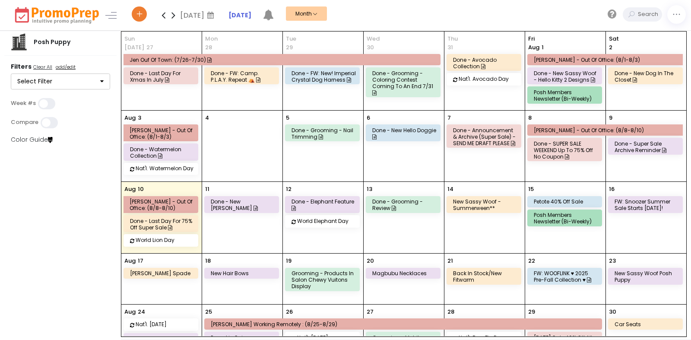
click at [174, 17] on icon at bounding box center [174, 14] width 10 height 17
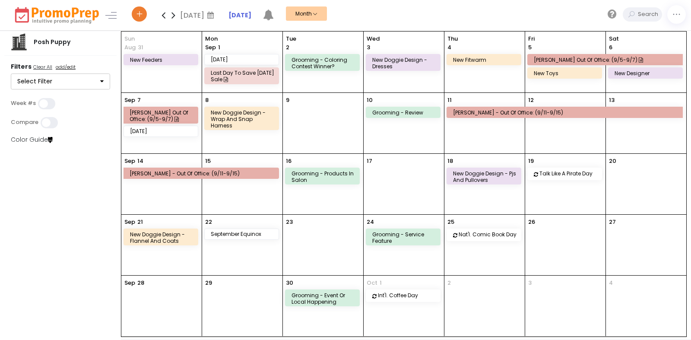
click at [151, 56] on div "new feeders" at bounding box center [161, 59] width 74 height 10
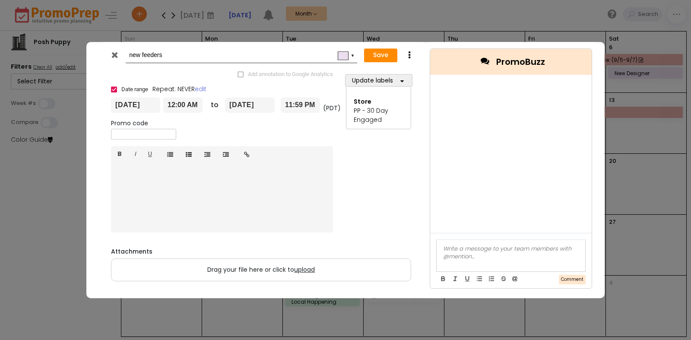
click at [211, 57] on input "new feeders" at bounding box center [240, 56] width 222 height 16
type input "new feeders + [DATE] sale"
drag, startPoint x: 398, startPoint y: 56, endPoint x: 385, endPoint y: 55, distance: 13.4
click at [398, 56] on div "Save Duplicate Delete" at bounding box center [393, 56] width 54 height 16
click at [378, 55] on button "Save" at bounding box center [380, 55] width 33 height 14
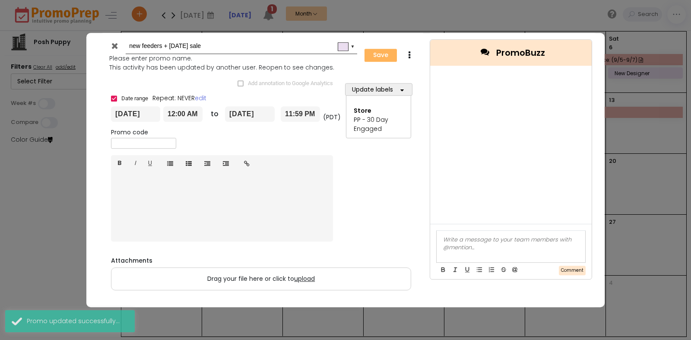
type input "[DATE]"
type input "00:00"
type input "[DATE]"
type input "23:59"
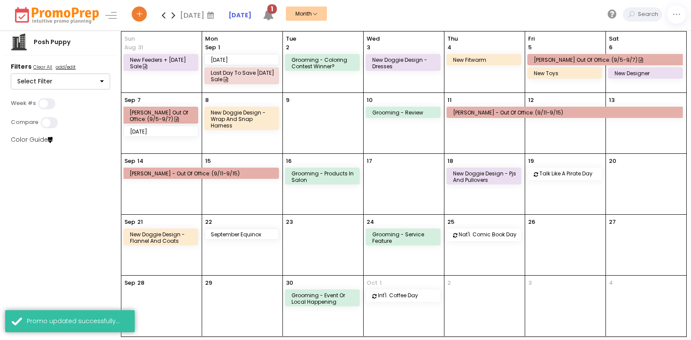
click at [164, 16] on icon at bounding box center [164, 14] width 10 height 17
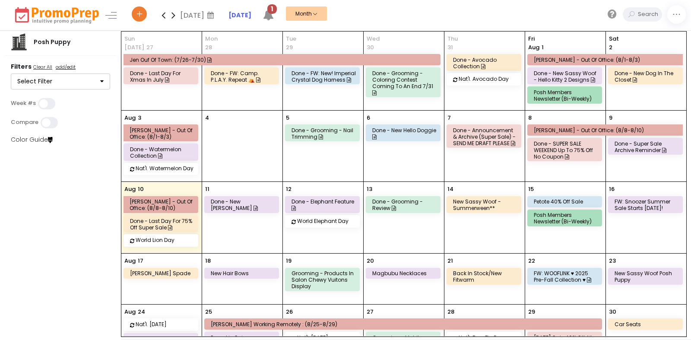
scroll to position [52, 0]
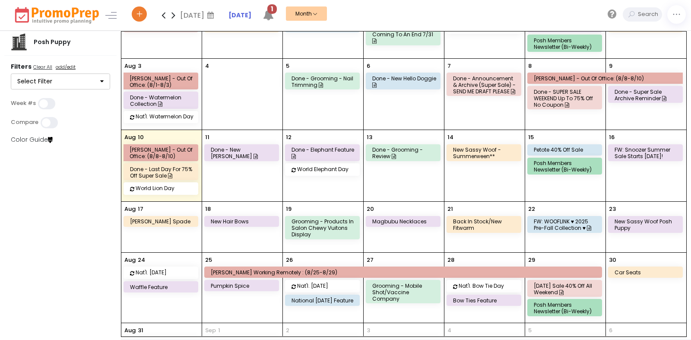
click at [325, 138] on div "12 done - elephant feature World Elephant Day" at bounding box center [323, 165] width 80 height 71
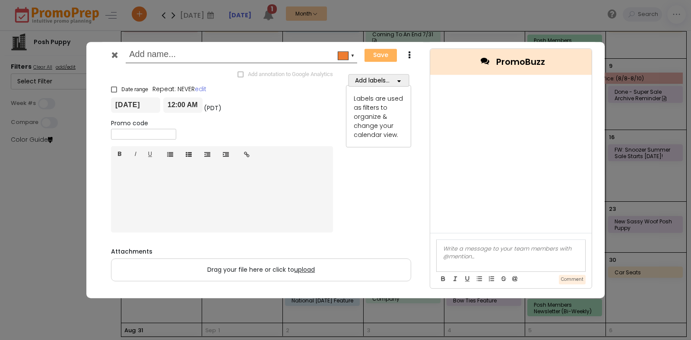
click at [315, 58] on input "text" at bounding box center [240, 56] width 222 height 16
type input "[PERSON_NAME] out of office"
click at [353, 57] on div "▼" at bounding box center [353, 54] width 4 height 7
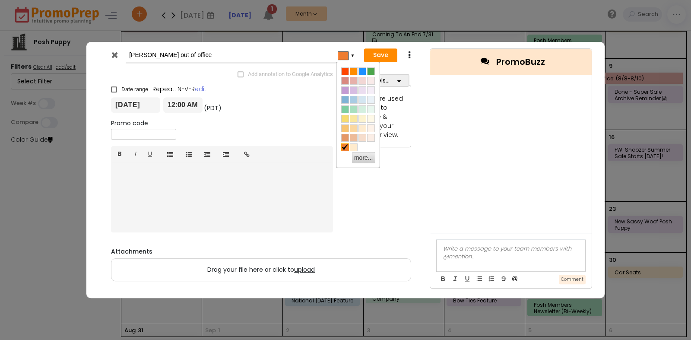
click at [420, 78] on div "Add annotation to Google Analytics × Date range Repeat: NEVER edit [DATE] 12:00…" at bounding box center [261, 180] width 325 height 223
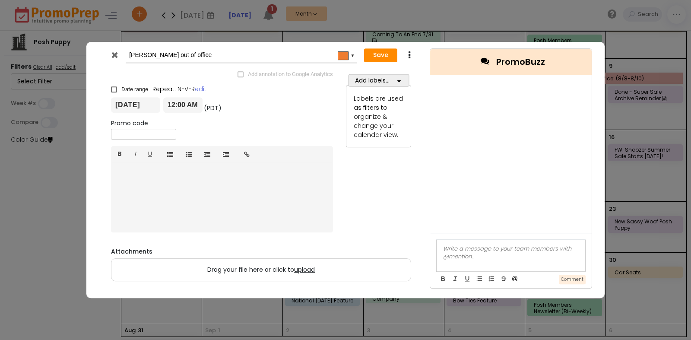
click at [396, 80] on button "Add labels..." at bounding box center [378, 80] width 61 height 13
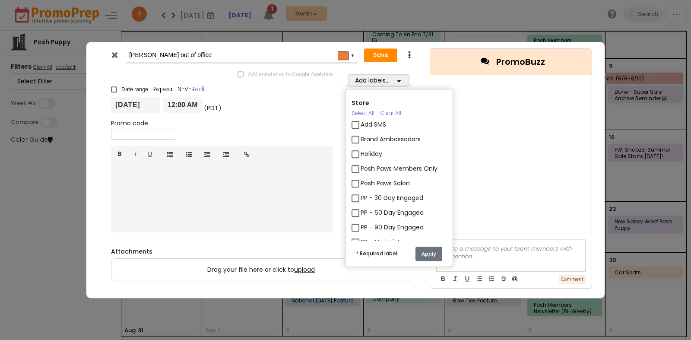
scroll to position [29, 0]
click at [399, 228] on label "Vacation Time" at bounding box center [383, 227] width 45 height 9
click at [366, 227] on input "Vacation Time" at bounding box center [364, 225] width 6 height 6
checkbox input "true"
click at [440, 256] on button "Apply" at bounding box center [429, 254] width 27 height 14
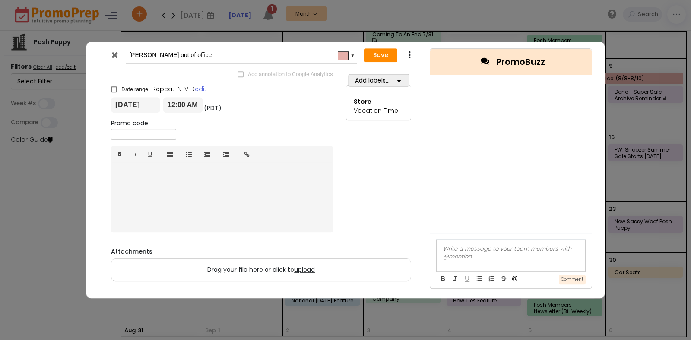
click at [121, 88] on label "Date range" at bounding box center [129, 90] width 37 height 8
click at [111, 86] on input "Date range" at bounding box center [111, 86] width 0 height 0
checkbox input "true"
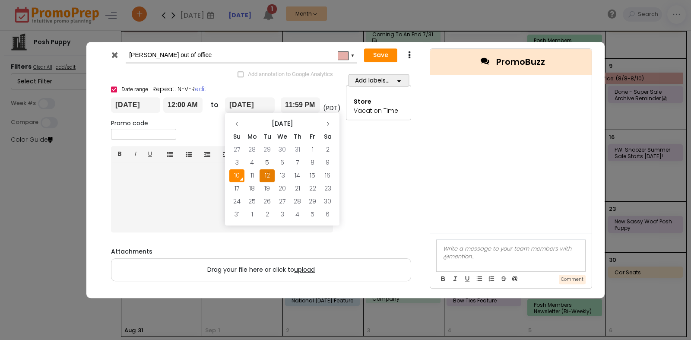
click at [249, 102] on input "[DATE]" at bounding box center [250, 106] width 50 height 16
drag, startPoint x: 316, startPoint y: 175, endPoint x: 353, endPoint y: 108, distance: 76.8
click at [316, 173] on td "15" at bounding box center [312, 175] width 15 height 13
type input "[DATE]"
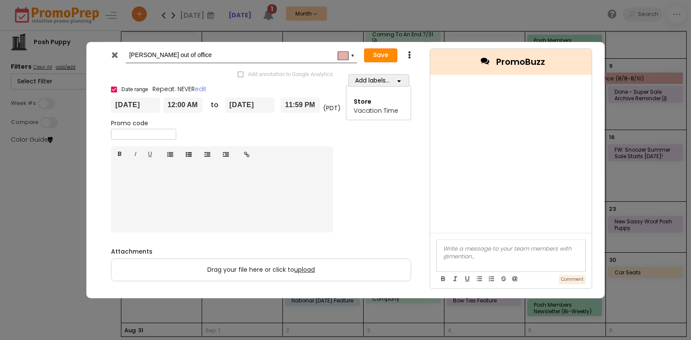
click at [376, 51] on button "Save" at bounding box center [380, 55] width 33 height 14
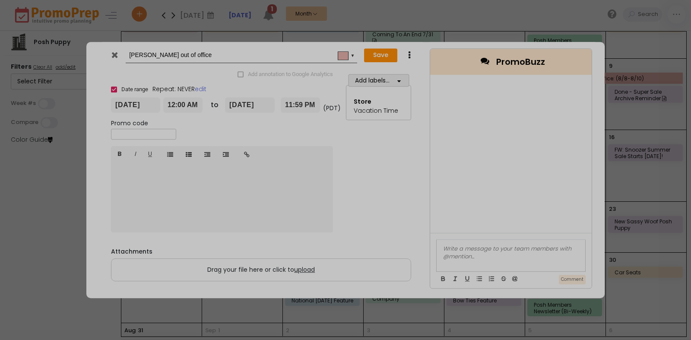
type input "[DATE]"
type input "00:00"
type input "[DATE]"
type input "23:59"
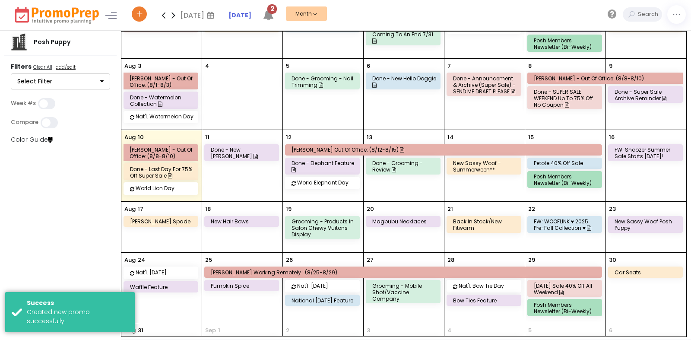
click at [560, 224] on div "FW: WOOFLINK ♥ 2025 Pre-Fall Collection ♥" at bounding box center [566, 224] width 64 height 13
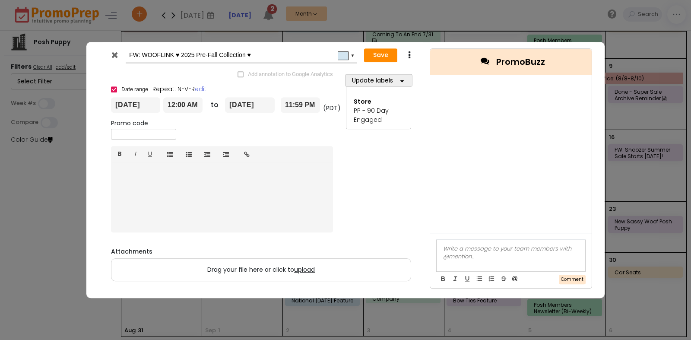
click at [288, 48] on div "FW: WOOFLINK ♥ 2025 Pre-Fall Collection ♥ #d4e6f1 ▼ Save Duplicate Delete" at bounding box center [261, 55] width 325 height 27
click at [288, 58] on input "FW: WOOFLINK ♥ 2025 Pre-Fall Collection ♥" at bounding box center [240, 56] width 222 height 16
type input "FW: WOOFLINK ♥ 2025 Pre-Fall Collection ♥ 40% off"
click at [376, 53] on button "Save" at bounding box center [380, 55] width 33 height 14
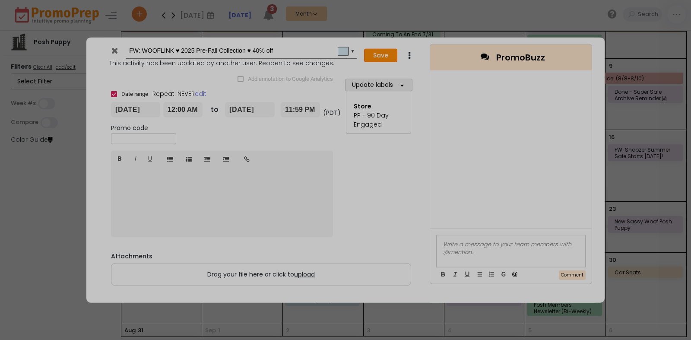
type input "[DATE]"
type input "00:00"
type input "[DATE]"
type input "23:59"
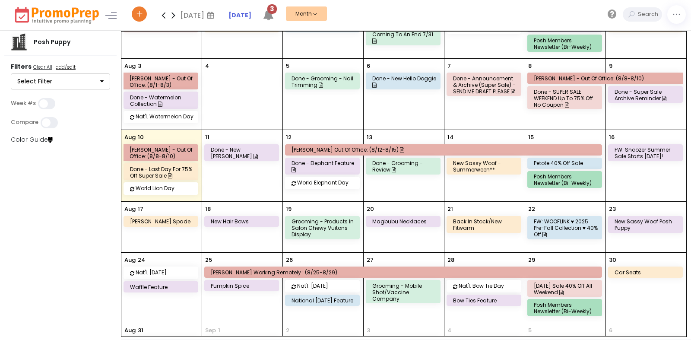
click at [556, 164] on div "petote 40% off sale" at bounding box center [566, 163] width 64 height 6
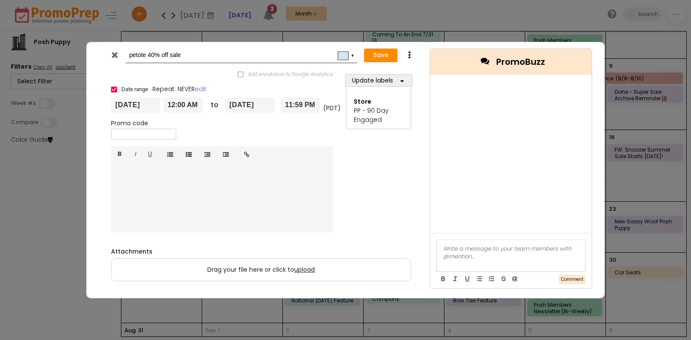
click at [111, 55] on icon at bounding box center [114, 55] width 6 height 9
